Goal: Information Seeking & Learning: Learn about a topic

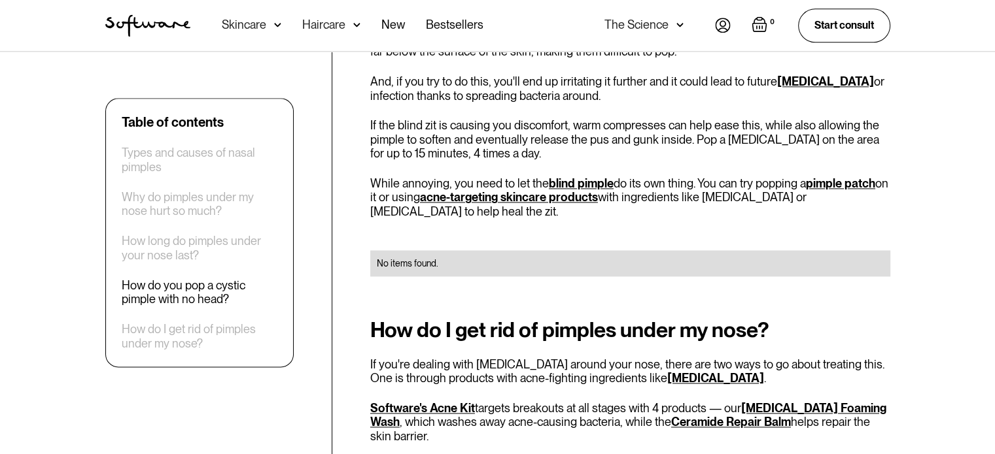
scroll to position [1766, 0]
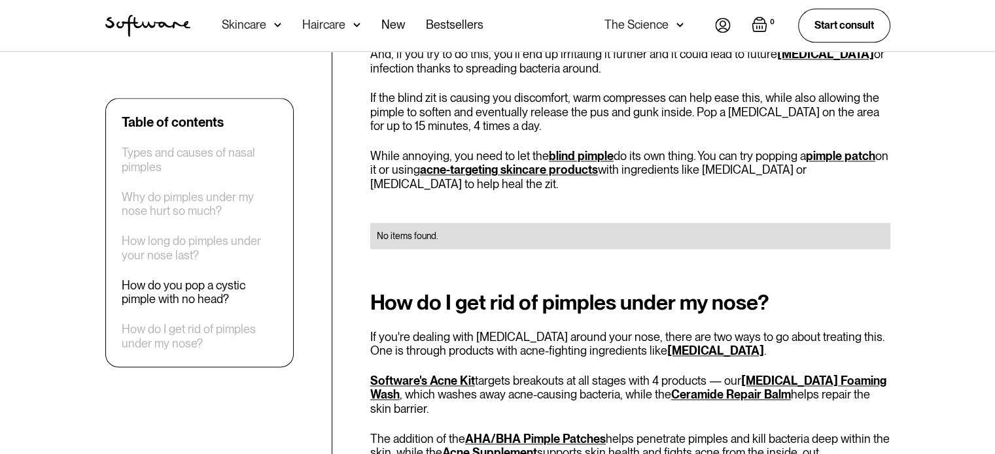
click at [836, 374] on link "[MEDICAL_DATA] Foaming Wash" at bounding box center [628, 388] width 516 height 28
click at [744, 388] on link "Ceramide Repair Balm" at bounding box center [731, 395] width 120 height 14
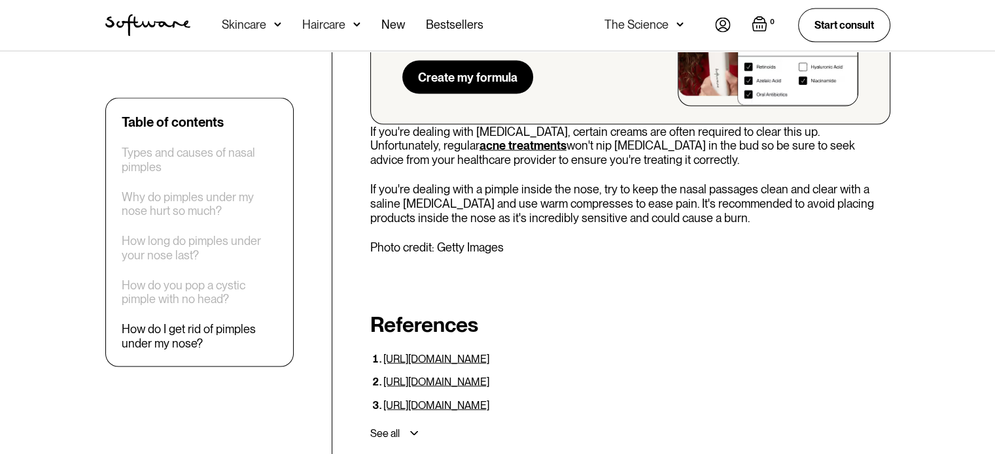
scroll to position [2550, 0]
